Goal: Transaction & Acquisition: Purchase product/service

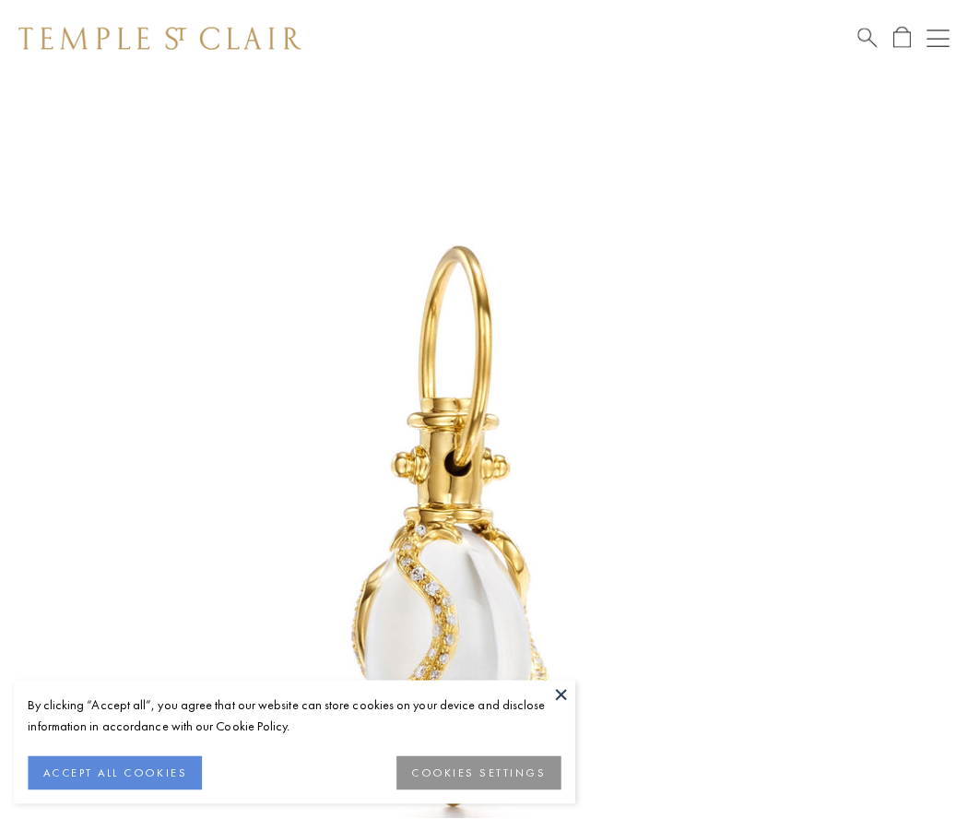
scroll to position [25, 0]
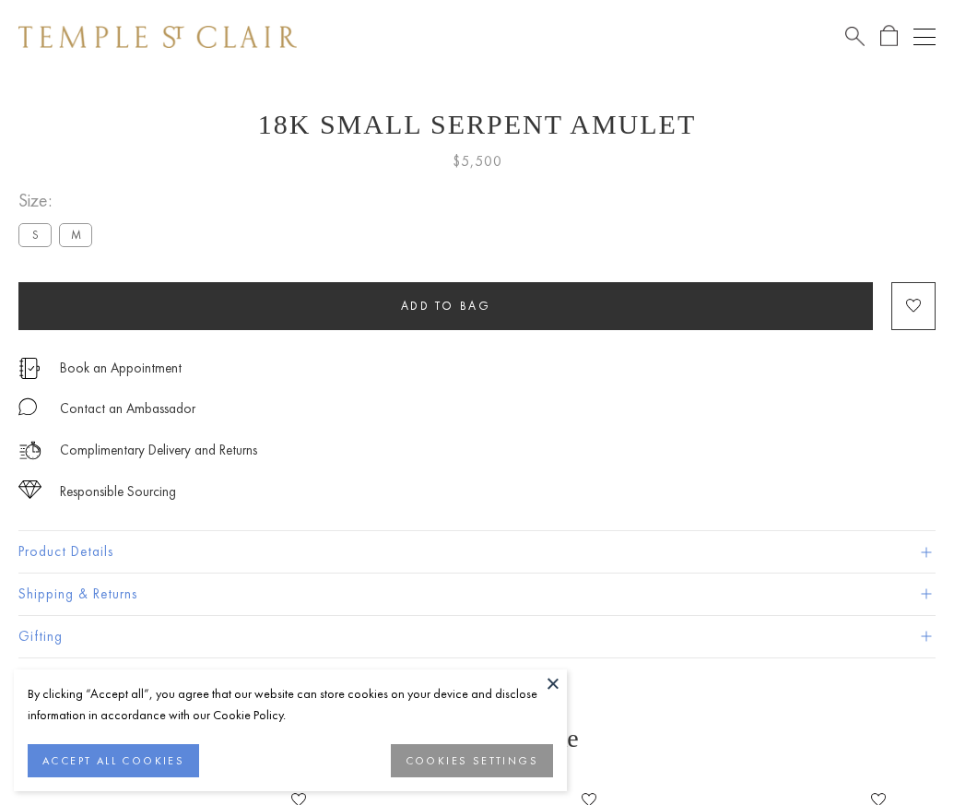
click at [445, 305] on span "Add to bag" at bounding box center [446, 306] width 90 height 16
